Goal: Transaction & Acquisition: Purchase product/service

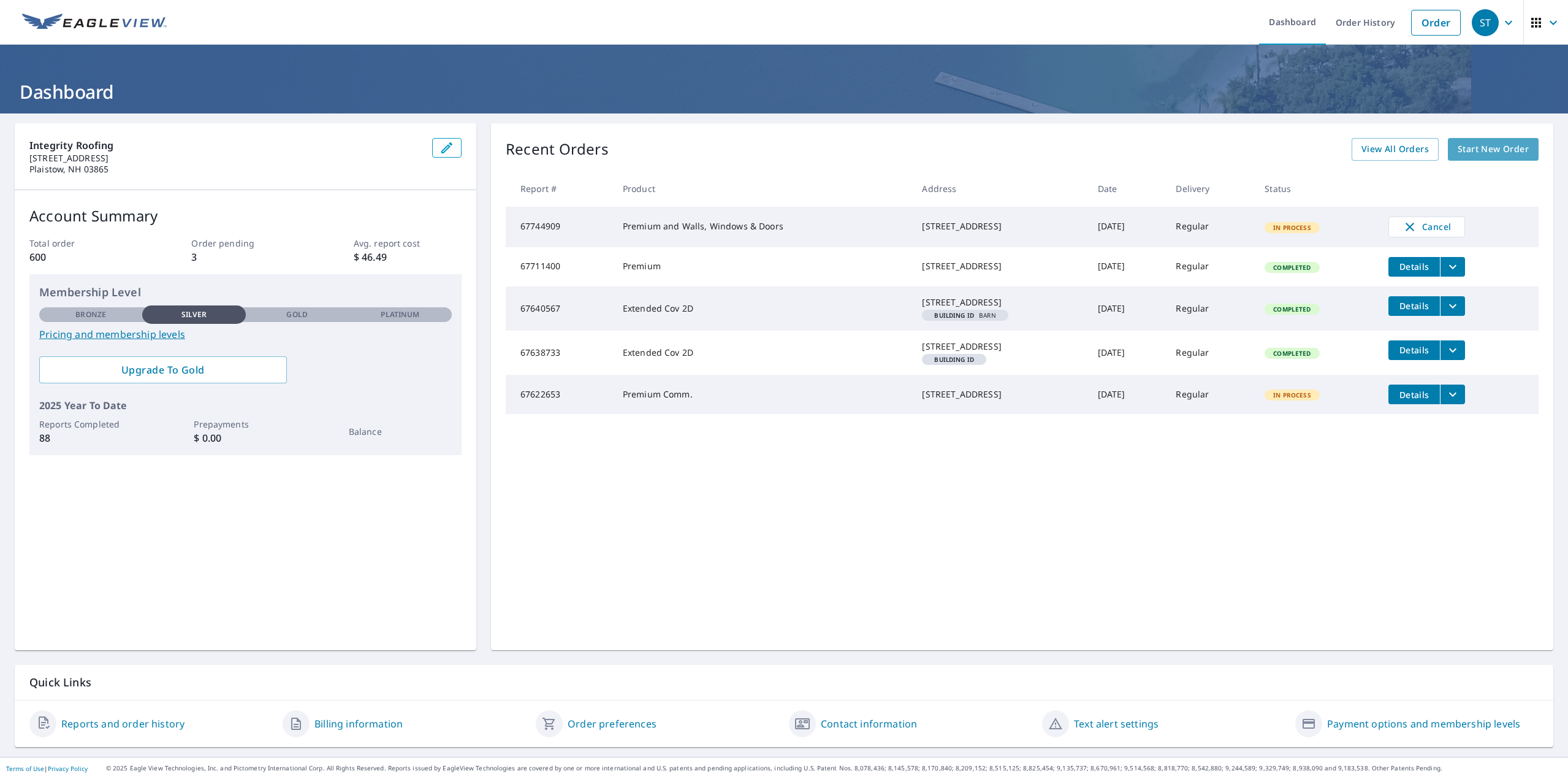
click at [1491, 147] on span "Start New Order" at bounding box center [1494, 149] width 71 height 15
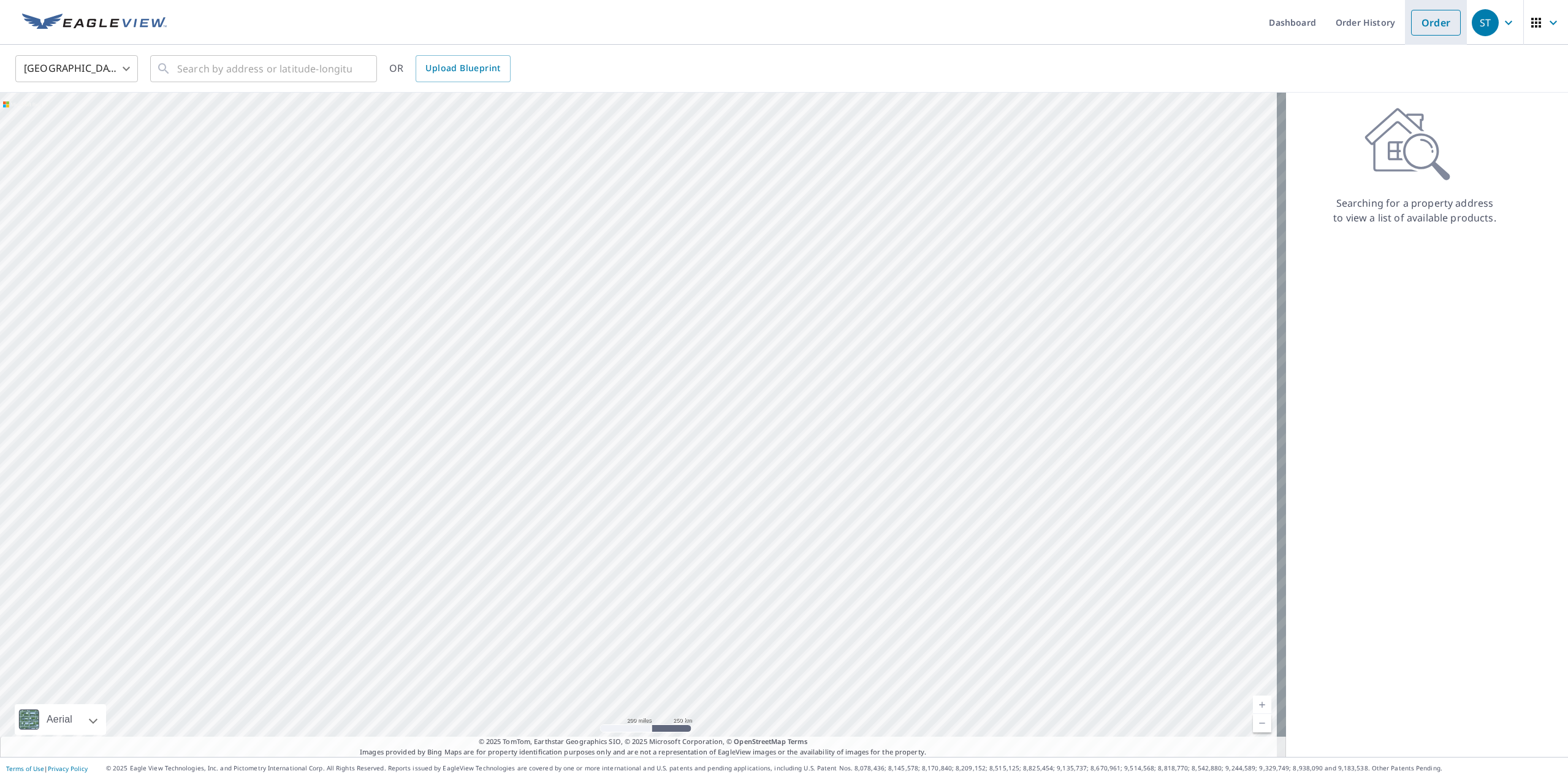
click at [1431, 20] on link "Order" at bounding box center [1437, 23] width 50 height 26
click at [220, 65] on input "text" at bounding box center [264, 68] width 175 height 34
paste input "[STREET_ADDRESS][PERSON_NAME] [PERSON_NAME], NH 03087"
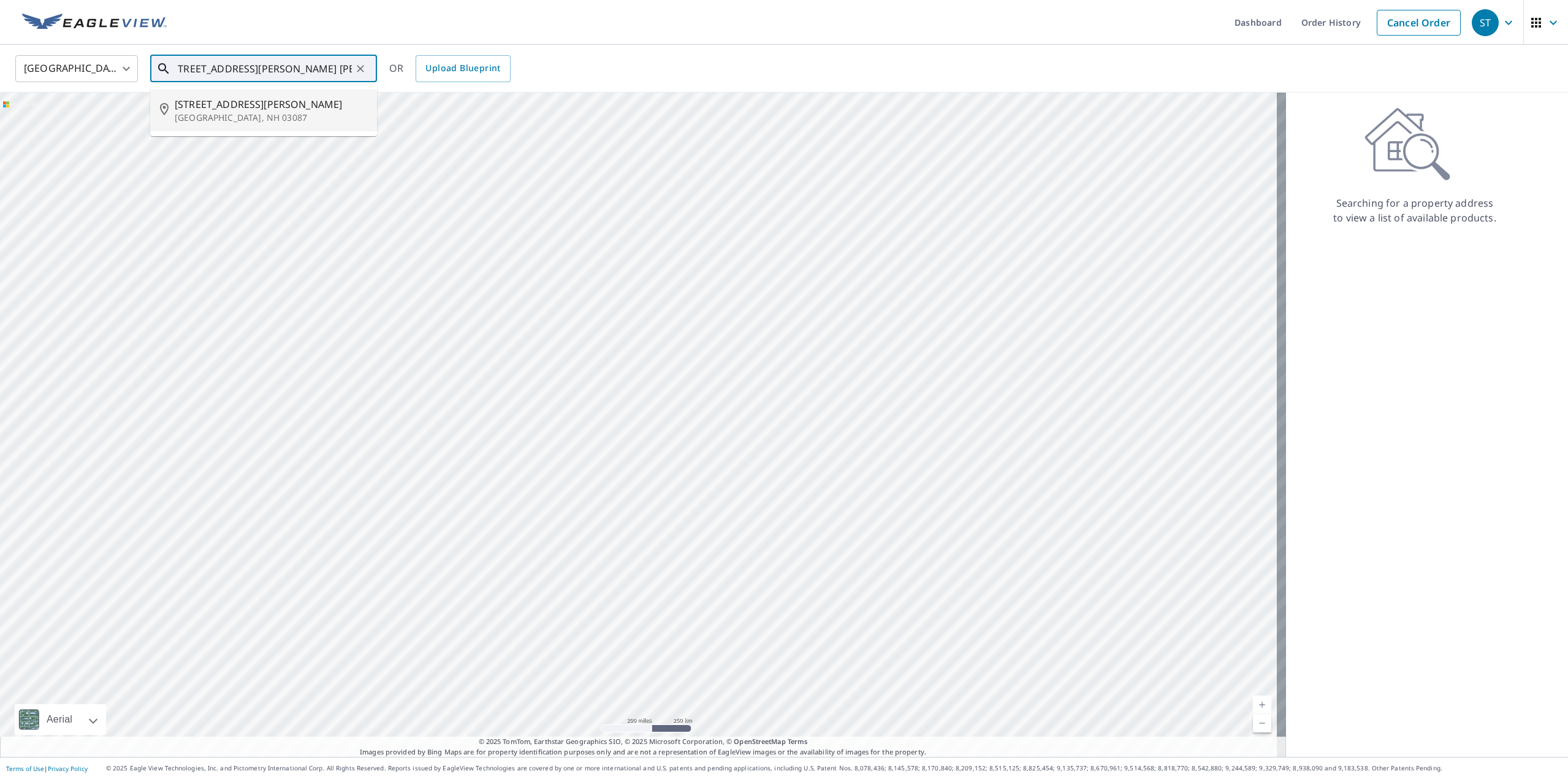
click at [249, 112] on p "[GEOGRAPHIC_DATA], NH 03087" at bounding box center [271, 118] width 193 height 12
type input "[STREET_ADDRESS][PERSON_NAME]"
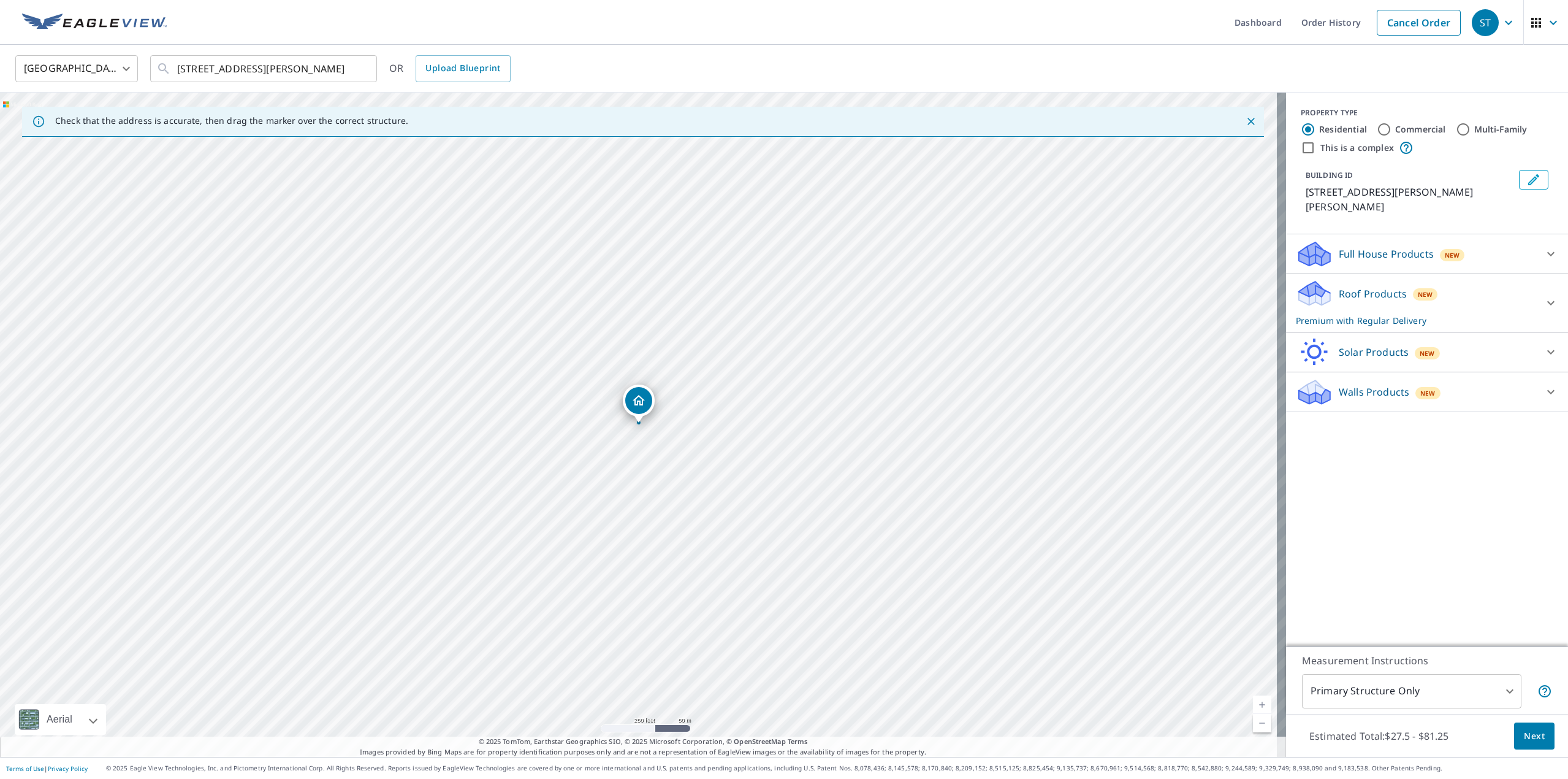
click at [1534, 735] on span "Next" at bounding box center [1534, 736] width 21 height 15
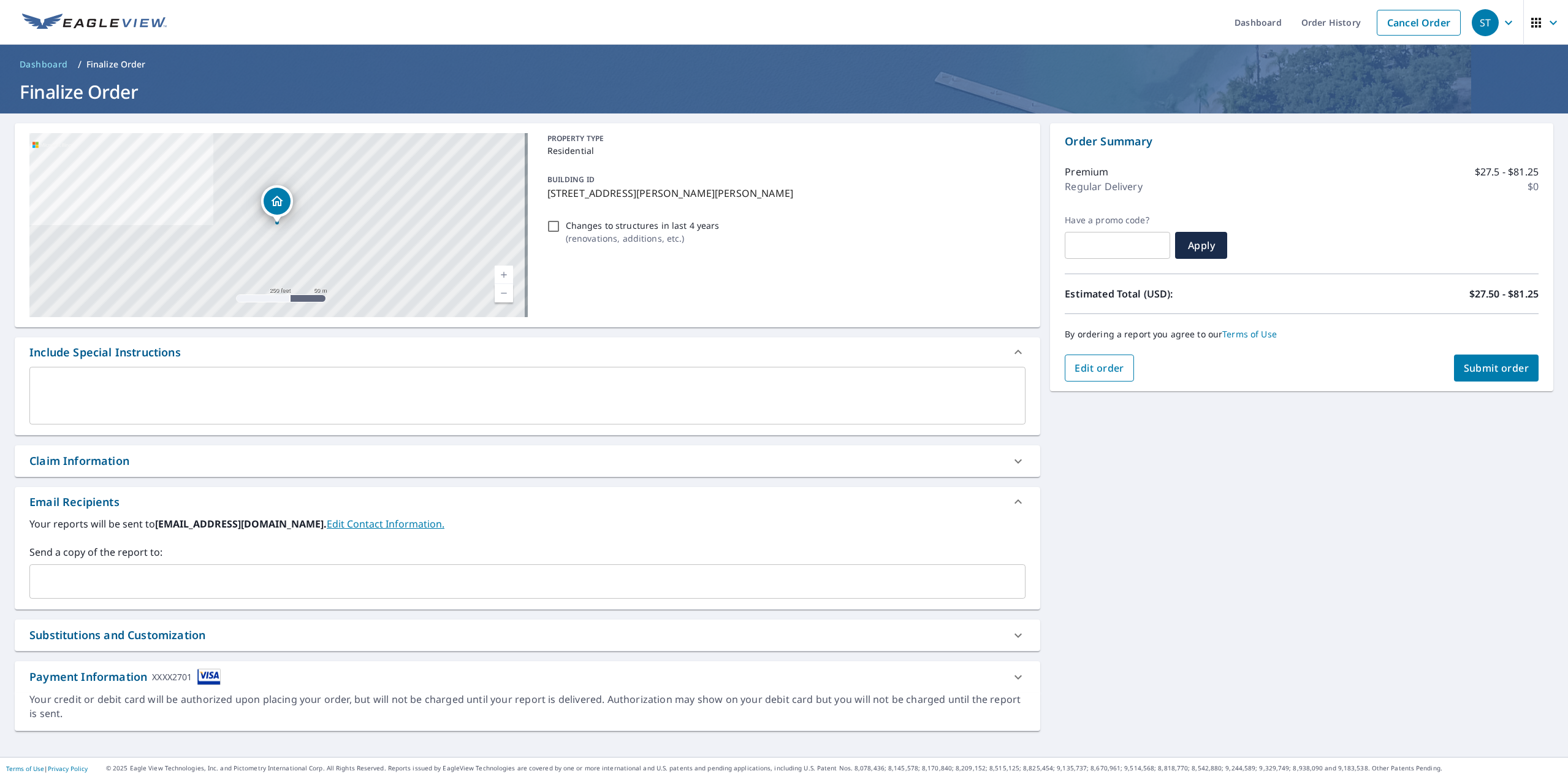
click at [1090, 366] on span "Edit order" at bounding box center [1100, 368] width 50 height 13
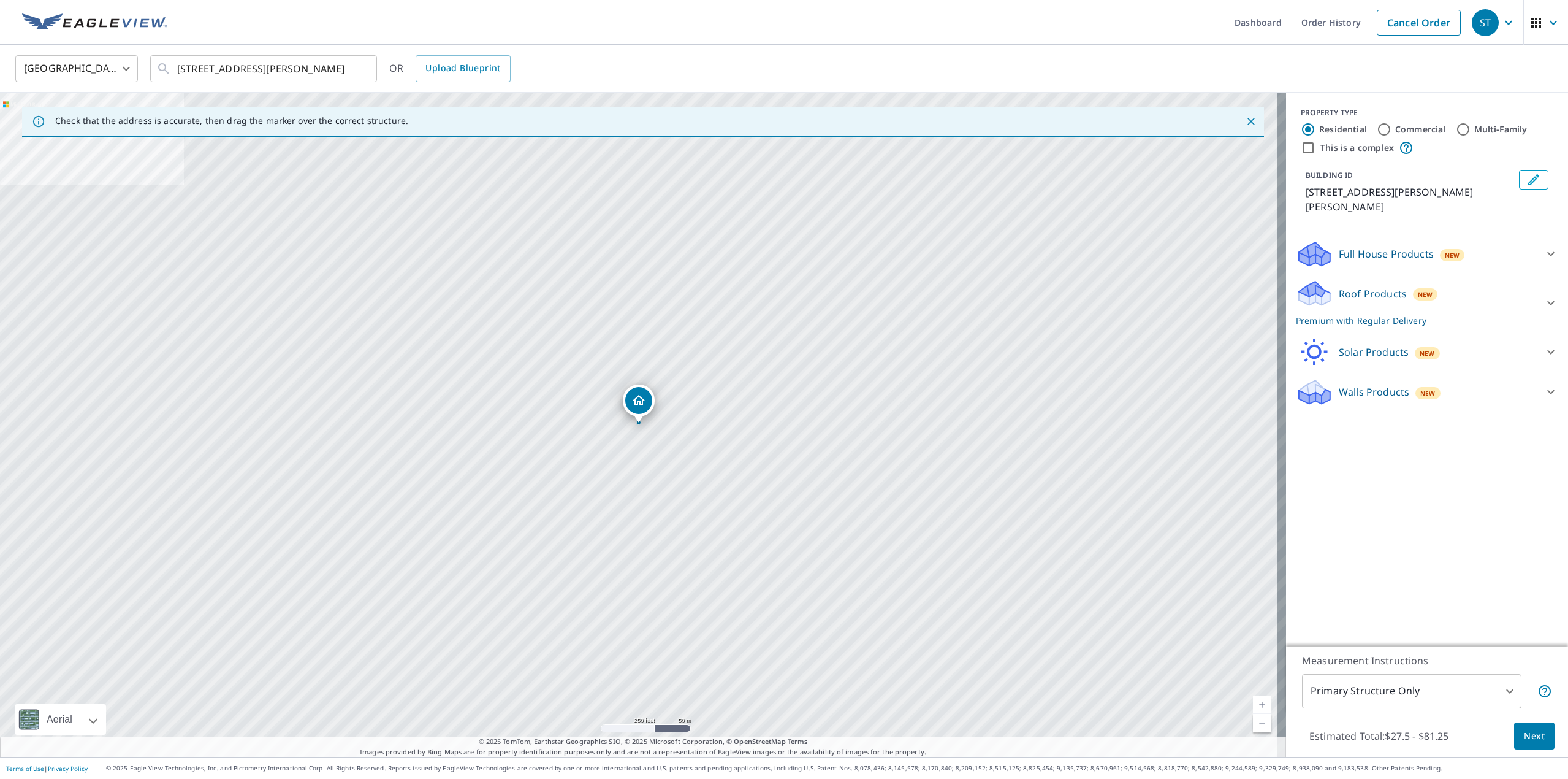
click at [1351, 289] on div "Roof Products New Premium with Regular Delivery" at bounding box center [1416, 303] width 241 height 48
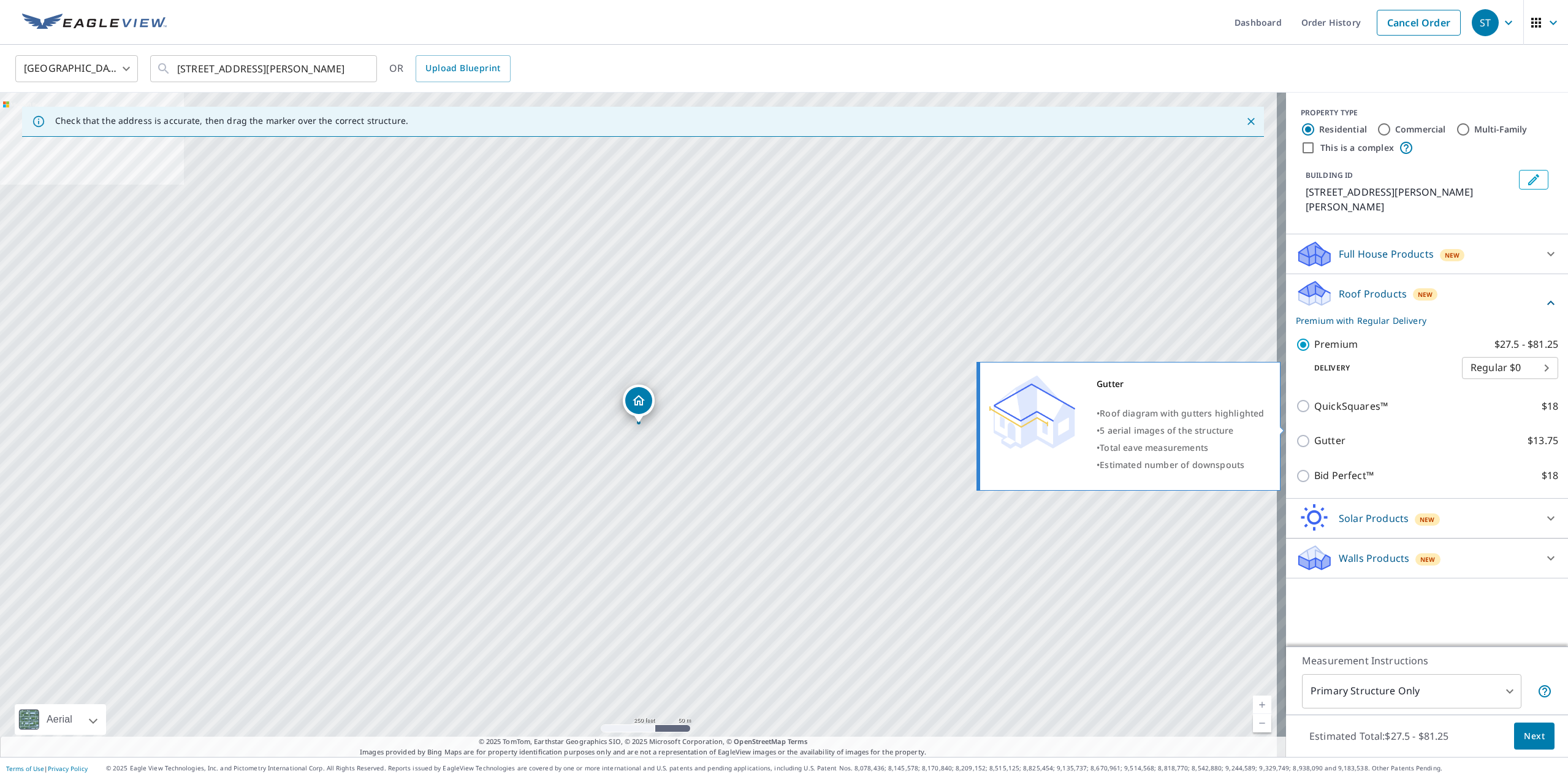
click at [1296, 433] on input "Gutter $13.75" at bounding box center [1305, 441] width 18 height 15
checkbox input "true"
checkbox input "false"
type input "1"
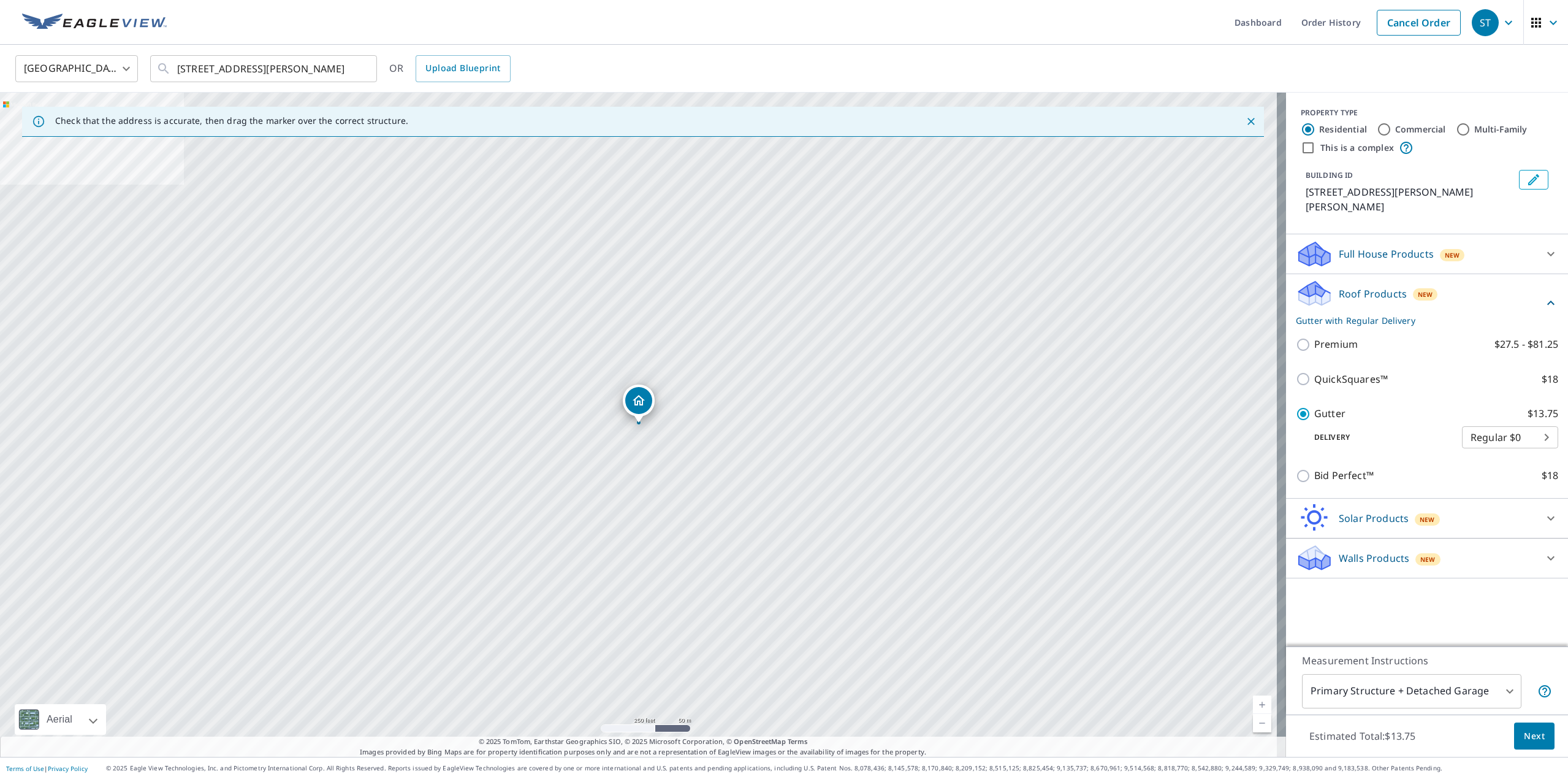
click at [1524, 734] on span "Next" at bounding box center [1534, 736] width 21 height 15
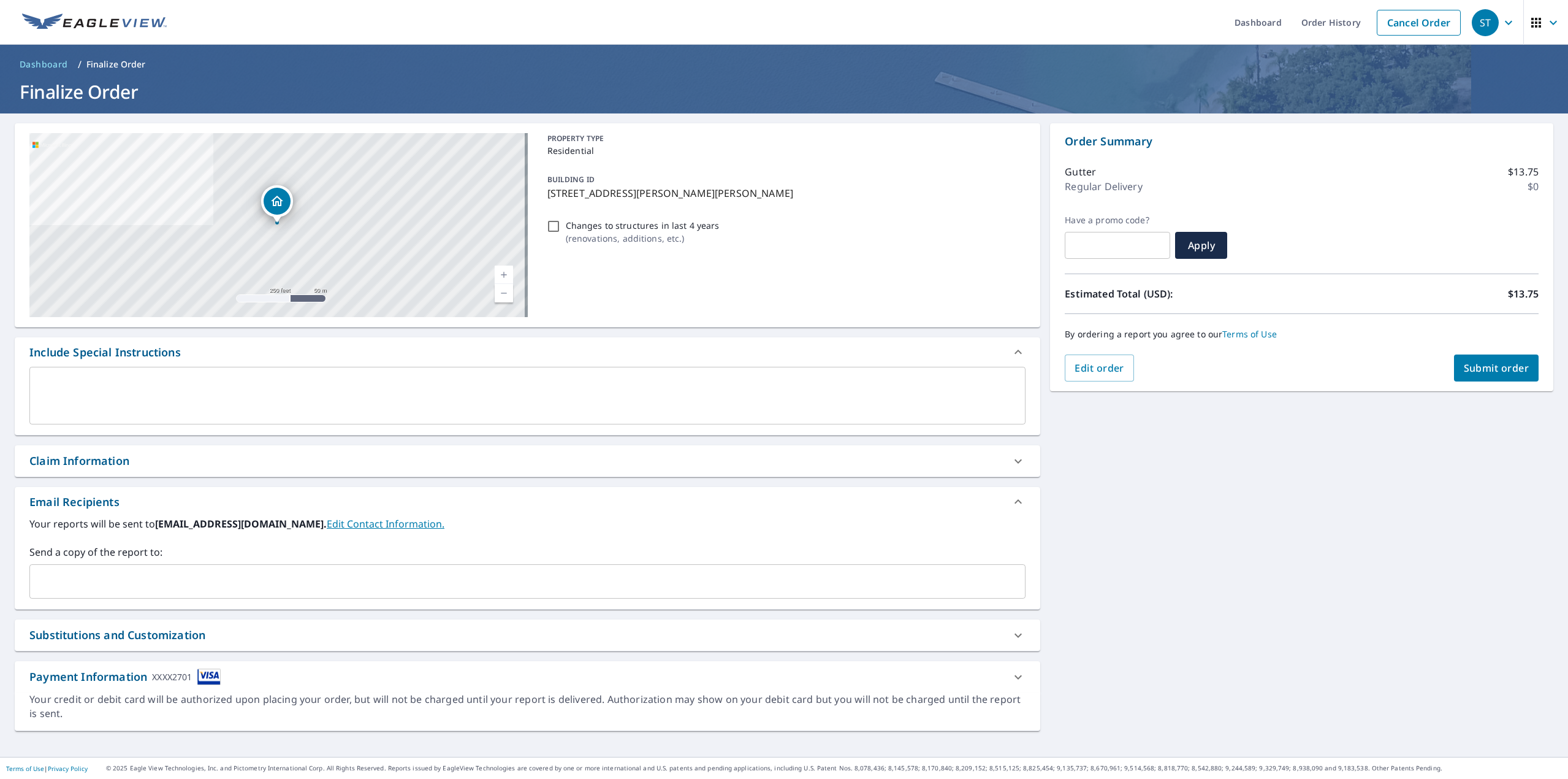
click at [1486, 364] on span "Submit order" at bounding box center [1497, 368] width 65 height 13
checkbox input "true"
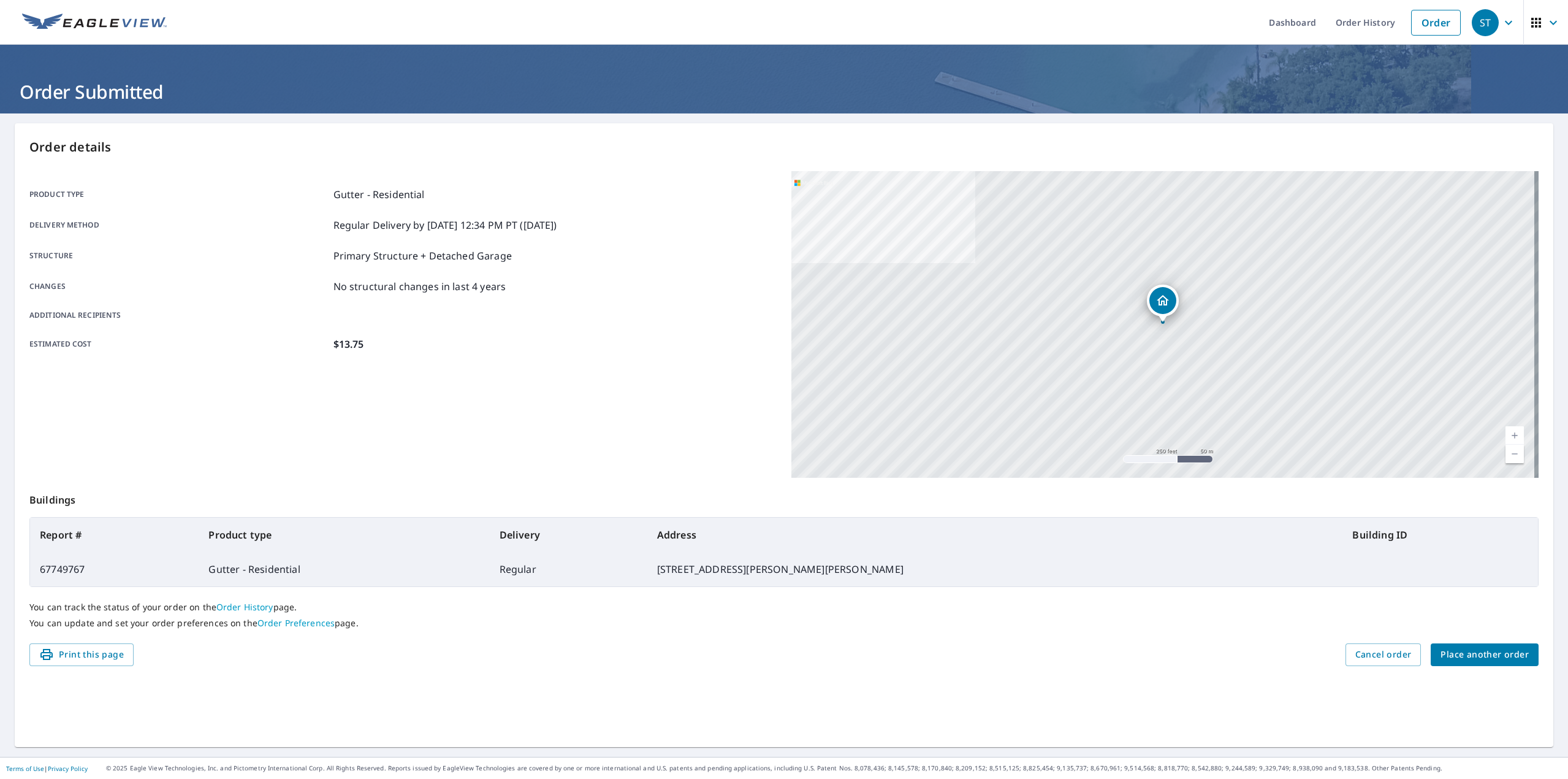
click at [1496, 646] on button "Place another order" at bounding box center [1485, 654] width 108 height 23
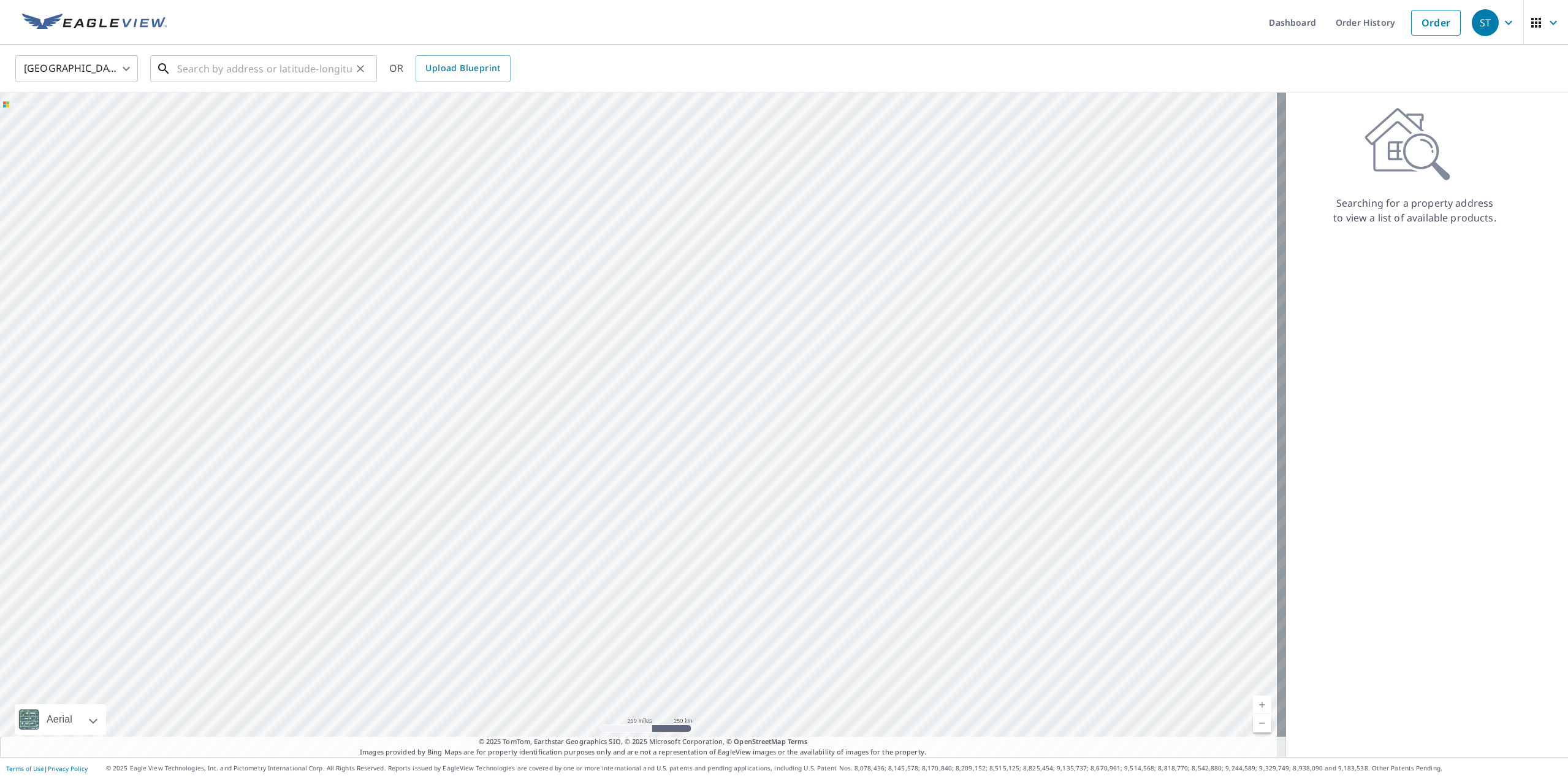
click at [224, 69] on input "text" at bounding box center [264, 68] width 175 height 34
drag, startPoint x: 261, startPoint y: 64, endPoint x: 141, endPoint y: 58, distance: 120.1
click at [139, 58] on div "[GEOGRAPHIC_DATA] [GEOGRAPHIC_DATA] ​ 4 deer hollow ​ [STREET_ADDRESS] OR Uploa…" at bounding box center [780, 68] width 1548 height 29
paste input "[GEOGRAPHIC_DATA]"
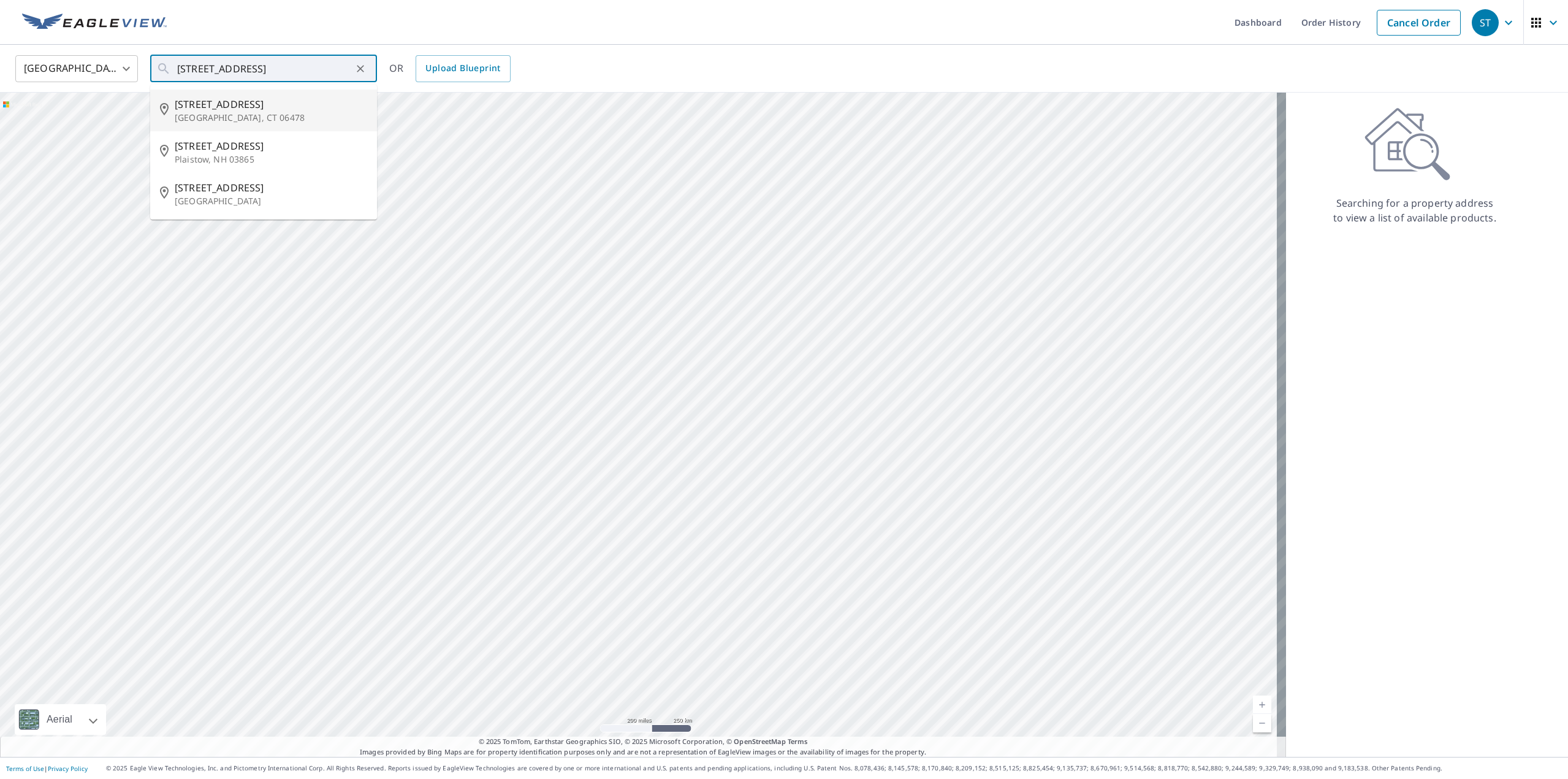
type input "[STREET_ADDRESS]"
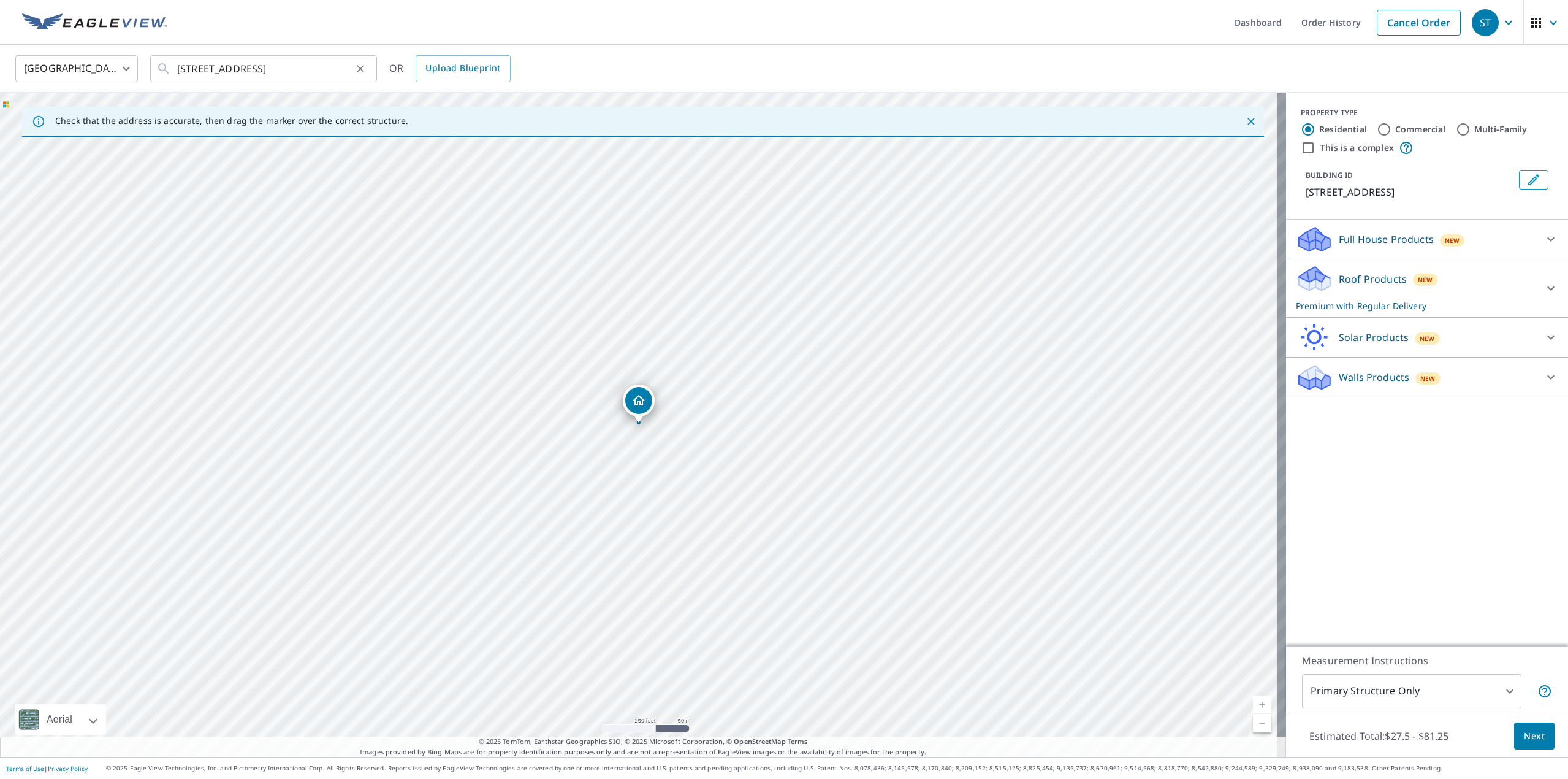
click at [362, 69] on icon "Clear" at bounding box center [360, 68] width 7 height 7
click at [214, 67] on input "text" at bounding box center [264, 68] width 175 height 34
paste input "[STREET_ADDRESS]"
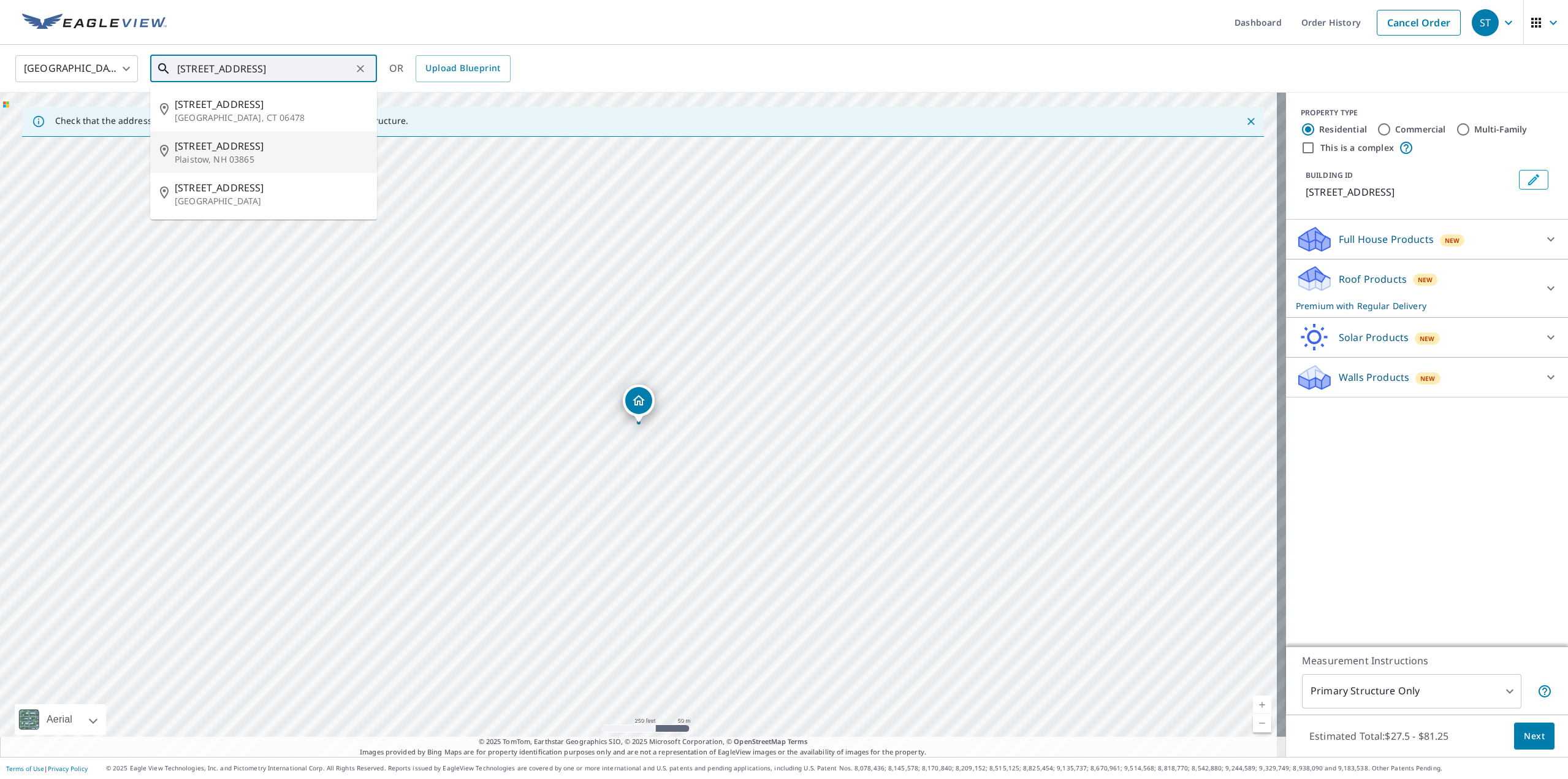
click at [222, 152] on span "[STREET_ADDRESS]" at bounding box center [271, 146] width 193 height 15
type input "[STREET_ADDRESS]"
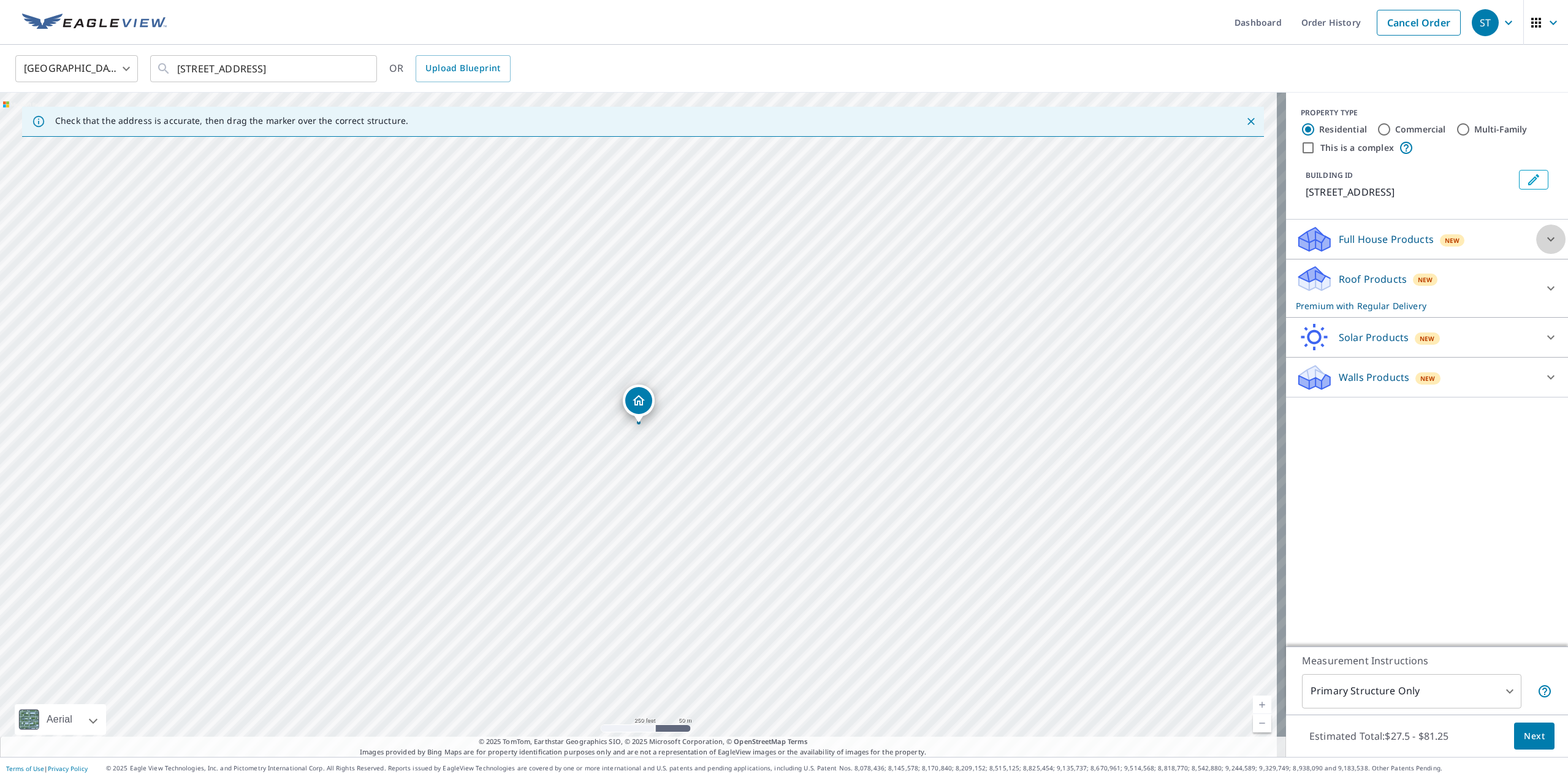
click at [1536, 238] on div at bounding box center [1551, 239] width 30 height 30
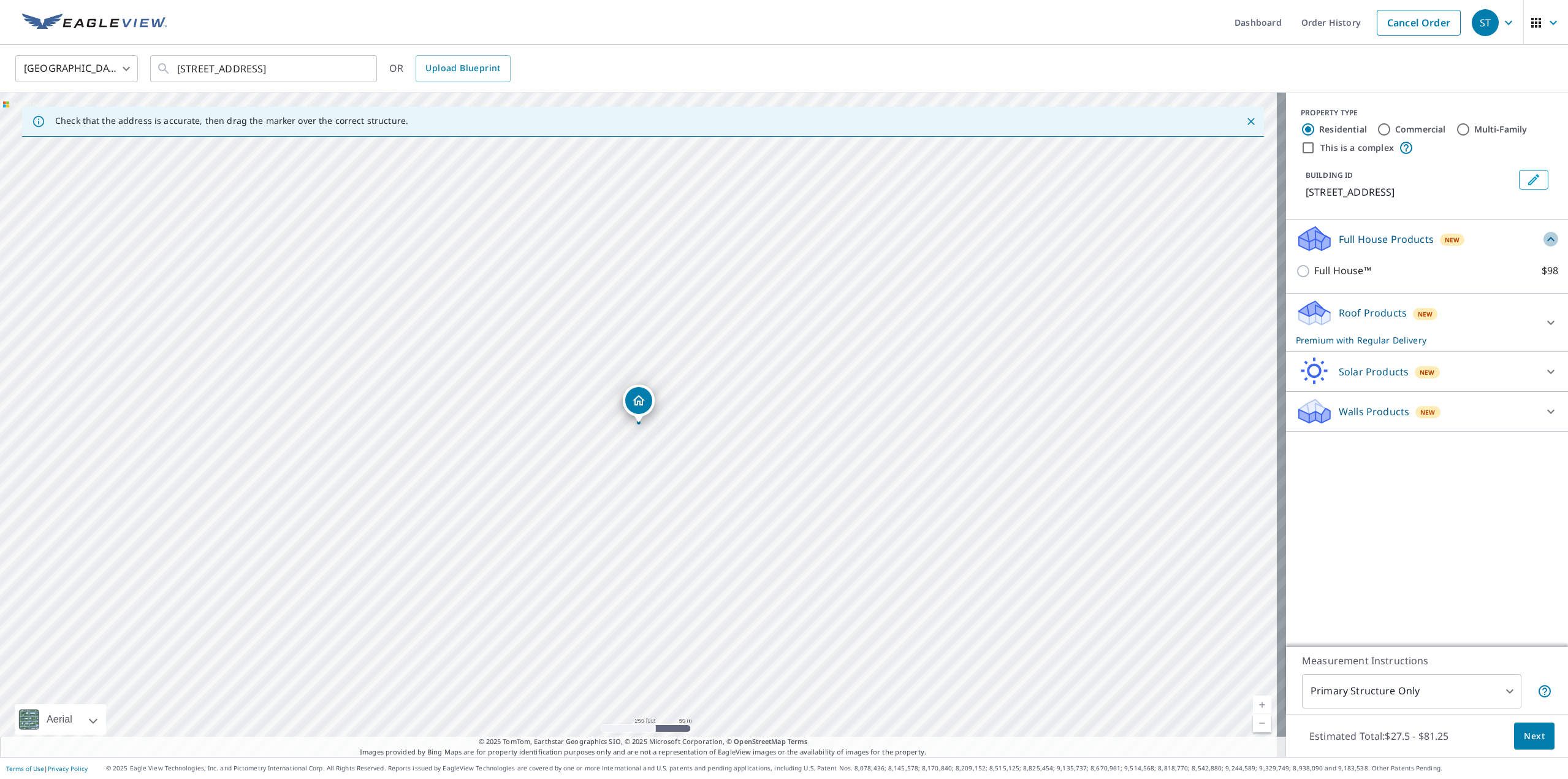
click at [1544, 236] on icon at bounding box center [1551, 239] width 15 height 15
click at [1339, 285] on p "Roof Products" at bounding box center [1373, 279] width 68 height 15
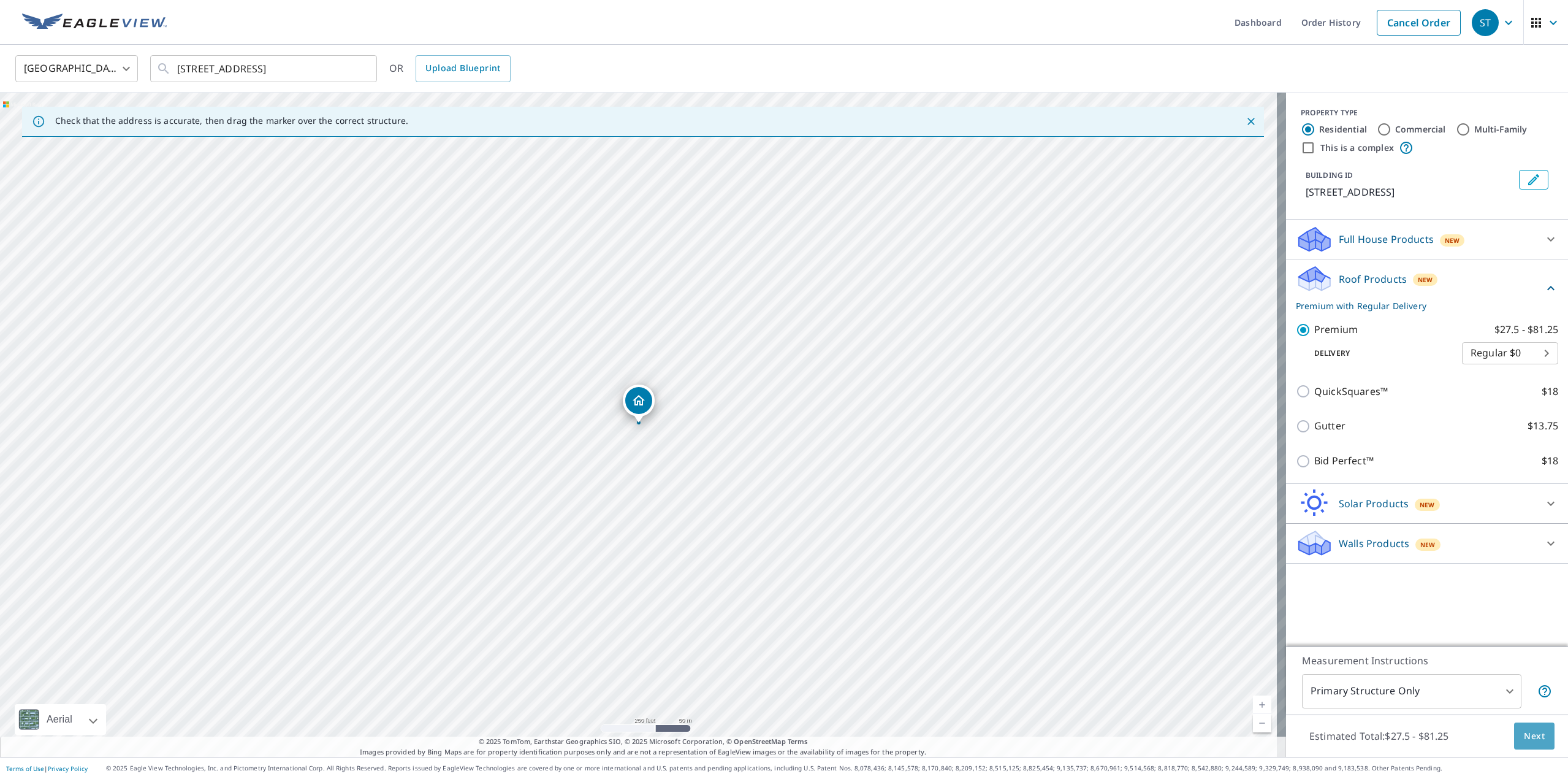
click at [1524, 732] on span "Next" at bounding box center [1534, 736] width 21 height 15
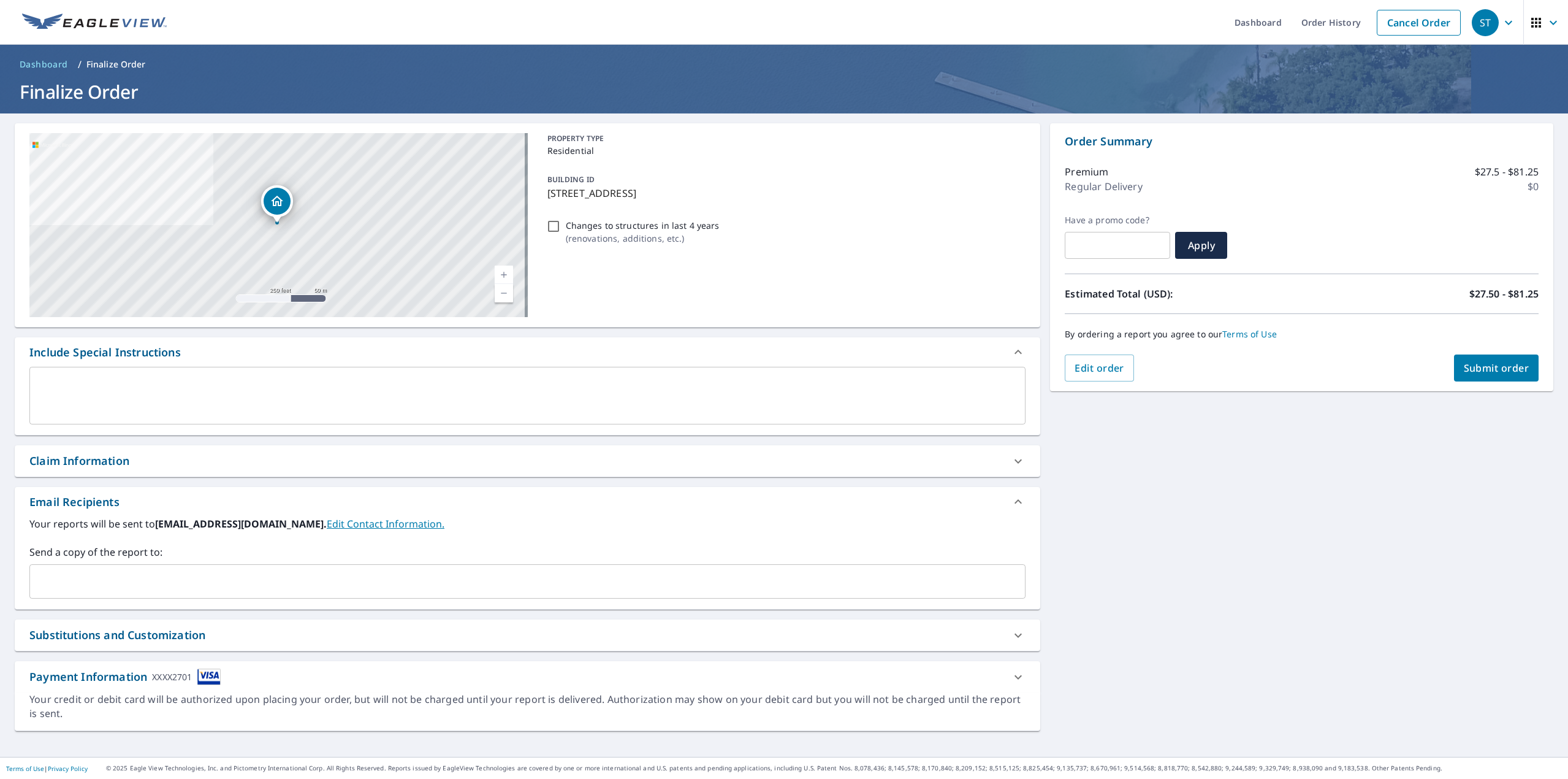
click at [1501, 369] on span "Submit order" at bounding box center [1497, 368] width 65 height 13
checkbox input "true"
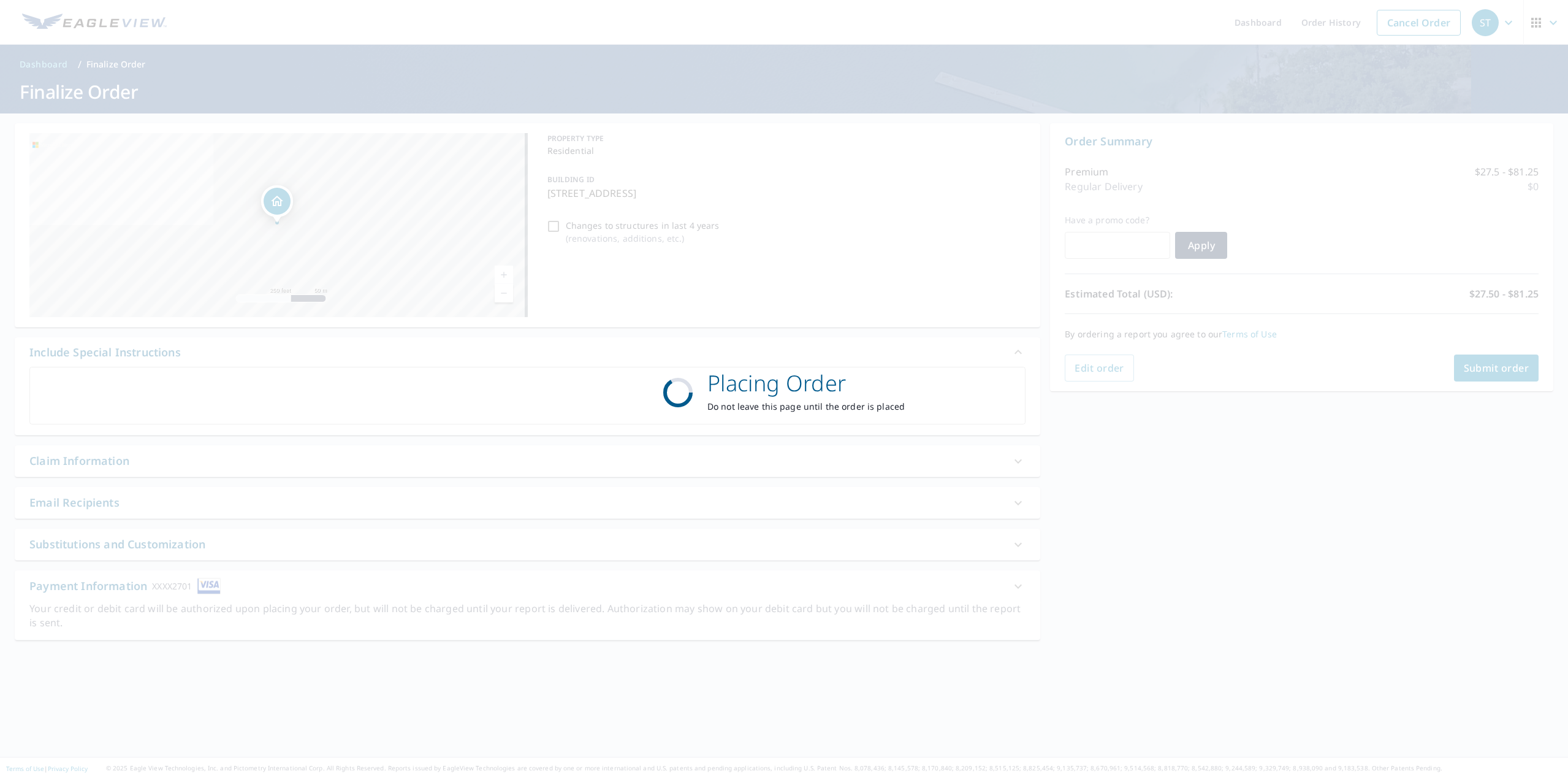
click at [1454, 354] on button "Submit order" at bounding box center [1497, 368] width 85 height 27
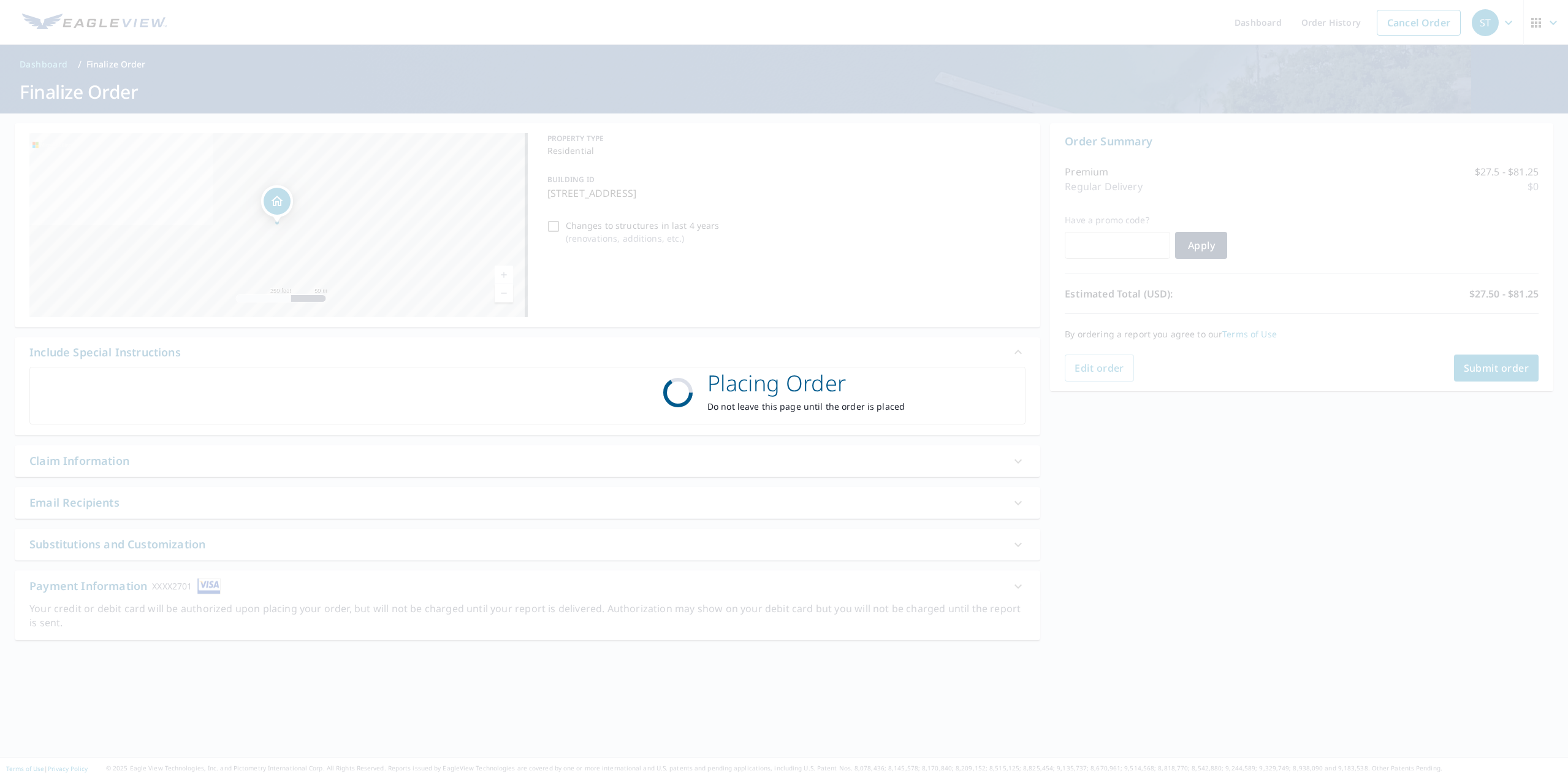
click at [1454, 354] on button "Submit order" at bounding box center [1497, 368] width 85 height 27
checkbox input "true"
